Goal: Task Accomplishment & Management: Complete application form

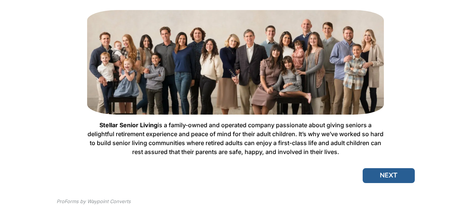
scroll to position [55, 0]
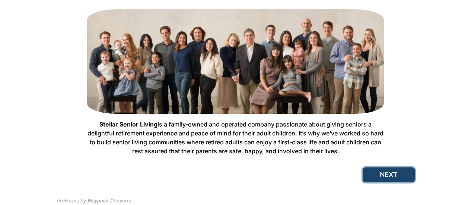
click at [405, 178] on button "NEXT" at bounding box center [389, 175] width 52 height 15
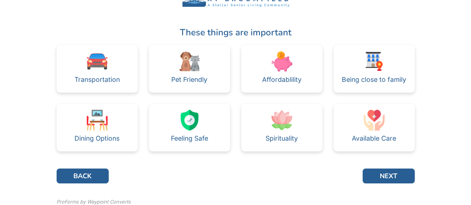
scroll to position [43, 0]
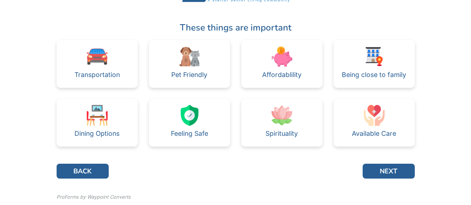
click at [446, 172] on div "These things are important Transportation Pet Friendly Affordablility Being clo…" at bounding box center [236, 91] width 460 height 254
click at [445, 176] on div "These things are important Transportation Pet Friendly Affordablility Being clo…" at bounding box center [236, 91] width 460 height 254
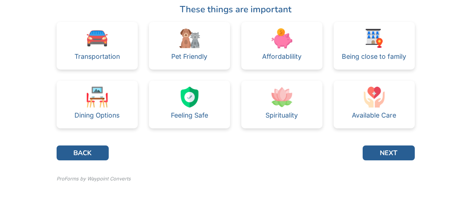
scroll to position [60, 0]
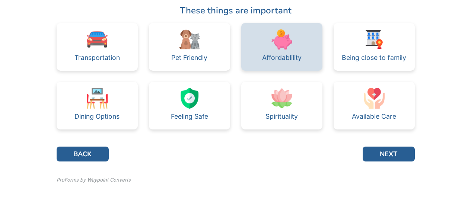
click at [298, 45] on div "Affordablility" at bounding box center [281, 47] width 81 height 48
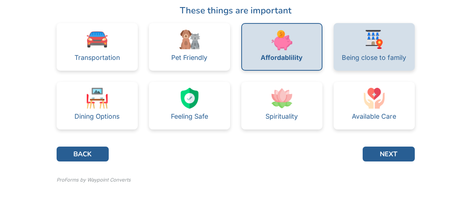
click at [364, 53] on div "Being close to family" at bounding box center [374, 57] width 64 height 15
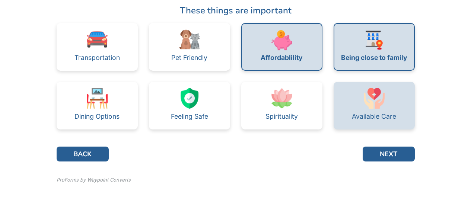
click at [370, 105] on img at bounding box center [374, 98] width 21 height 21
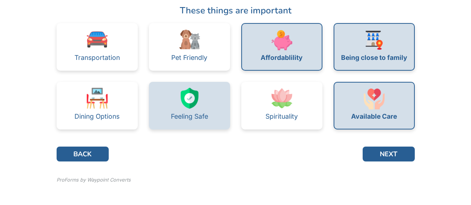
click at [193, 85] on div "Feeling Safe" at bounding box center [189, 106] width 81 height 48
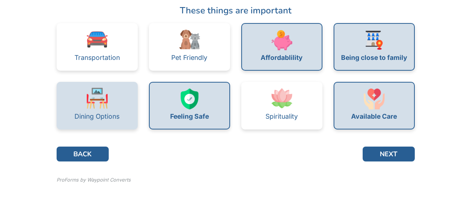
click at [115, 90] on div "Dining Options" at bounding box center [97, 106] width 81 height 48
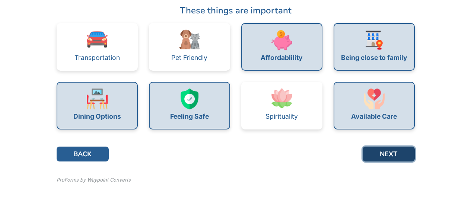
click at [399, 150] on button "NEXT" at bounding box center [389, 154] width 52 height 15
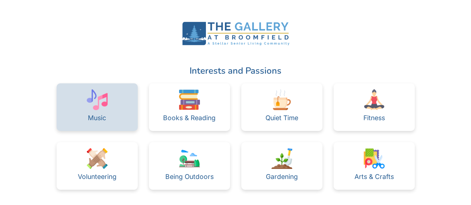
click at [120, 99] on div "Music" at bounding box center [97, 107] width 81 height 48
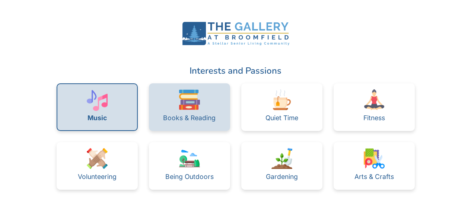
click at [190, 111] on div "Books & Reading" at bounding box center [189, 117] width 52 height 15
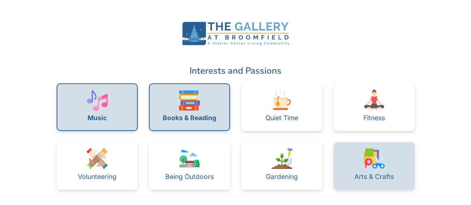
click at [380, 170] on div "Arts & Crafts" at bounding box center [373, 176] width 39 height 15
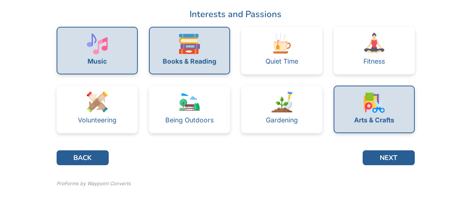
scroll to position [64, 0]
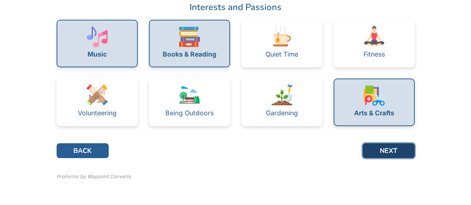
click at [387, 152] on button "NEXT" at bounding box center [389, 150] width 52 height 15
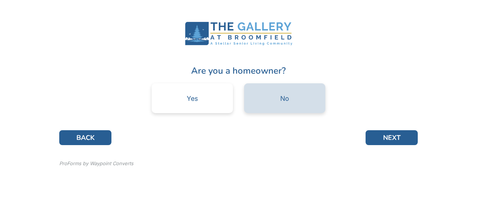
click at [311, 91] on div "No" at bounding box center [284, 98] width 81 height 30
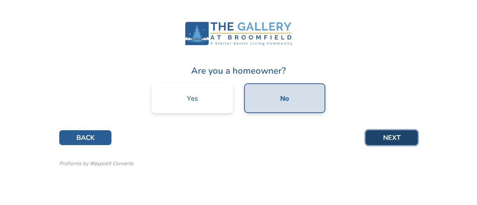
click at [383, 137] on button "NEXT" at bounding box center [391, 137] width 52 height 15
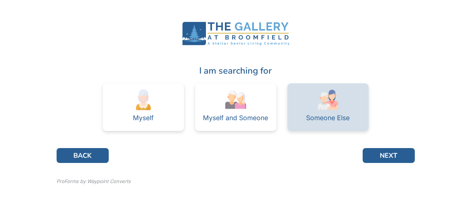
click at [337, 118] on div "Someone Else" at bounding box center [328, 118] width 44 height 7
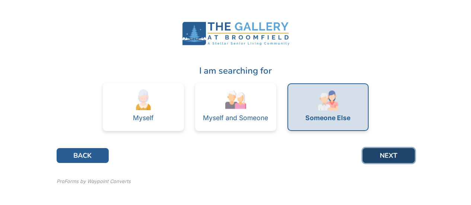
click at [378, 155] on button "NEXT" at bounding box center [389, 155] width 52 height 15
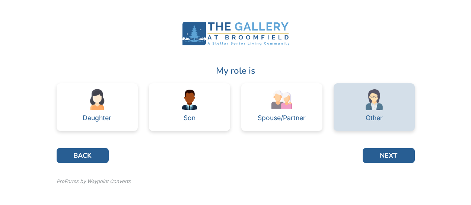
click at [382, 112] on div "Other" at bounding box center [374, 117] width 17 height 15
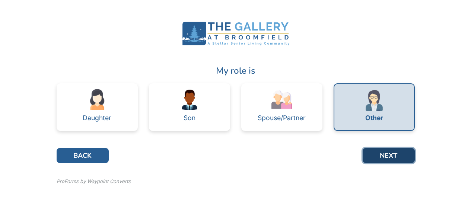
click at [388, 162] on button "NEXT" at bounding box center [389, 155] width 52 height 15
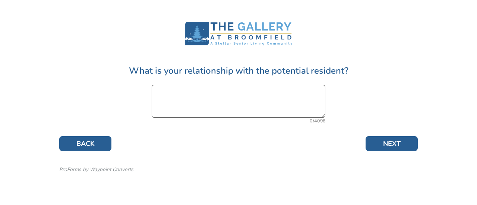
click at [299, 104] on textarea at bounding box center [238, 101] width 173 height 33
type textarea "Sister"
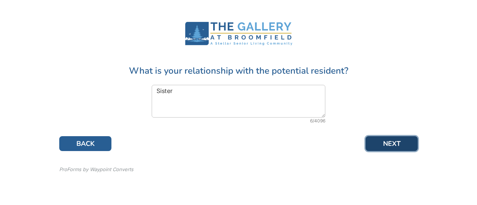
click at [402, 145] on button "NEXT" at bounding box center [391, 143] width 52 height 15
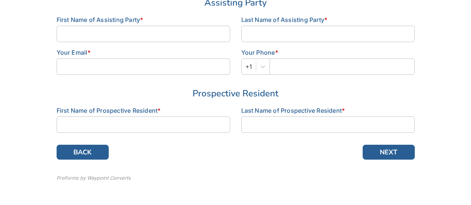
scroll to position [70, 0]
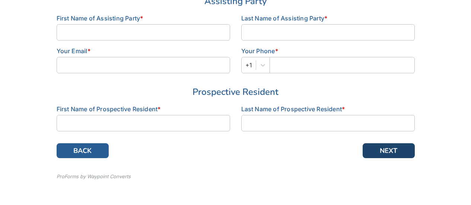
click at [409, 156] on button "NEXT" at bounding box center [389, 150] width 52 height 15
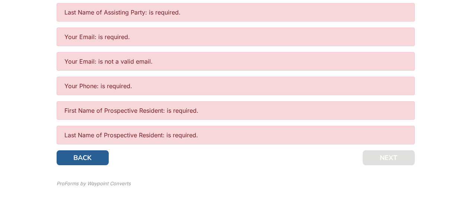
scroll to position [233, 0]
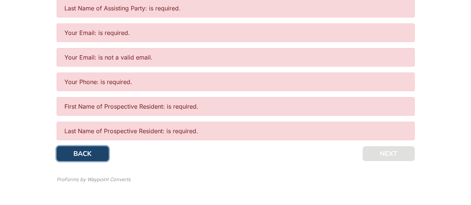
click at [90, 157] on button "BACK" at bounding box center [83, 153] width 52 height 15
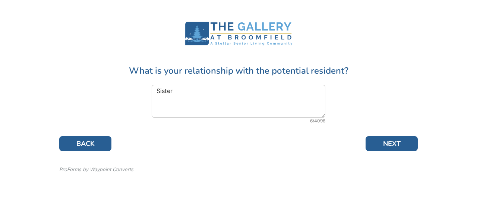
click at [91, 157] on div "ProForms by Waypoint Converts" at bounding box center [238, 165] width 358 height 16
